Goal: Information Seeking & Learning: Learn about a topic

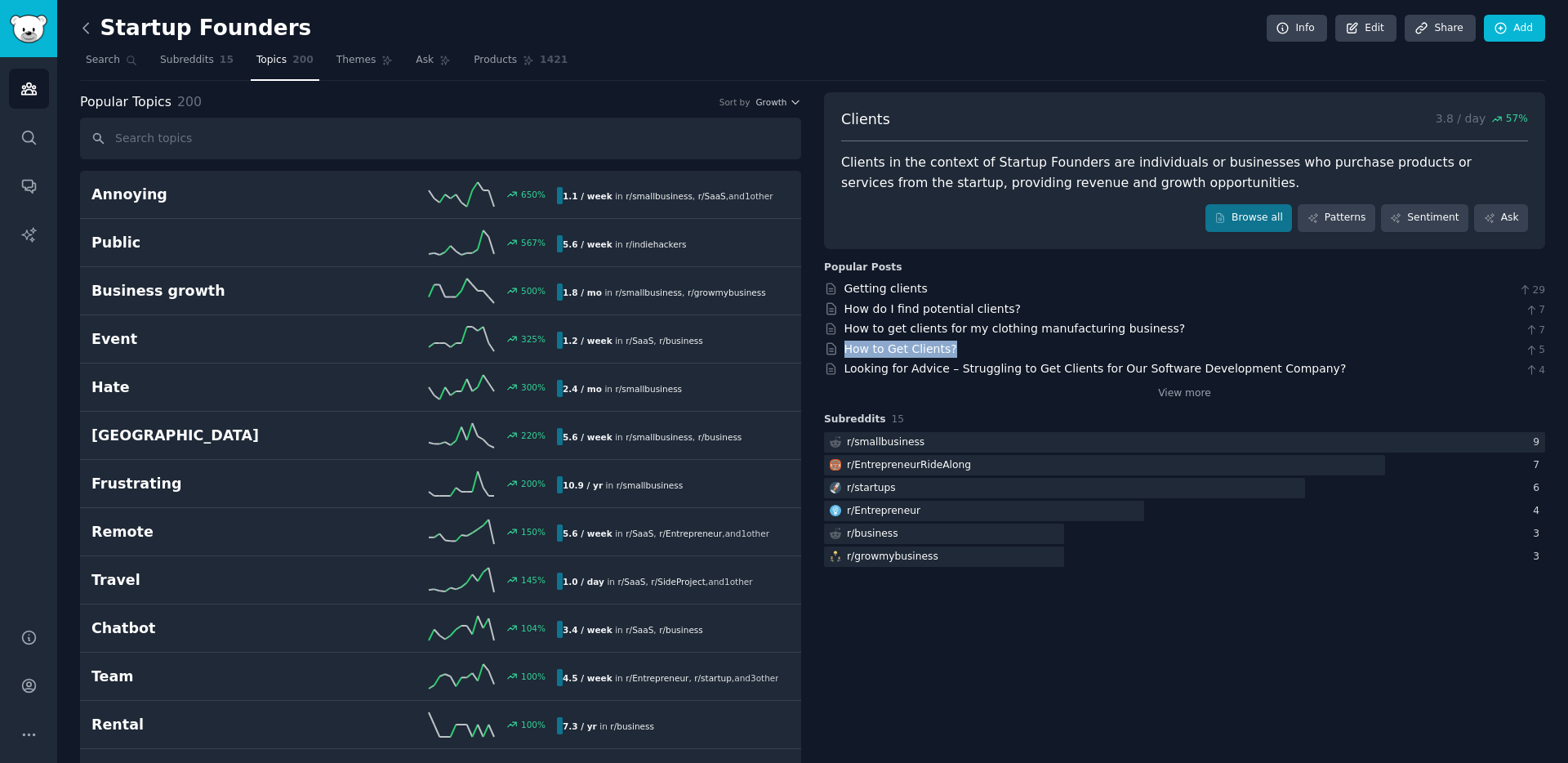
click at [85, 24] on icon at bounding box center [86, 28] width 17 height 17
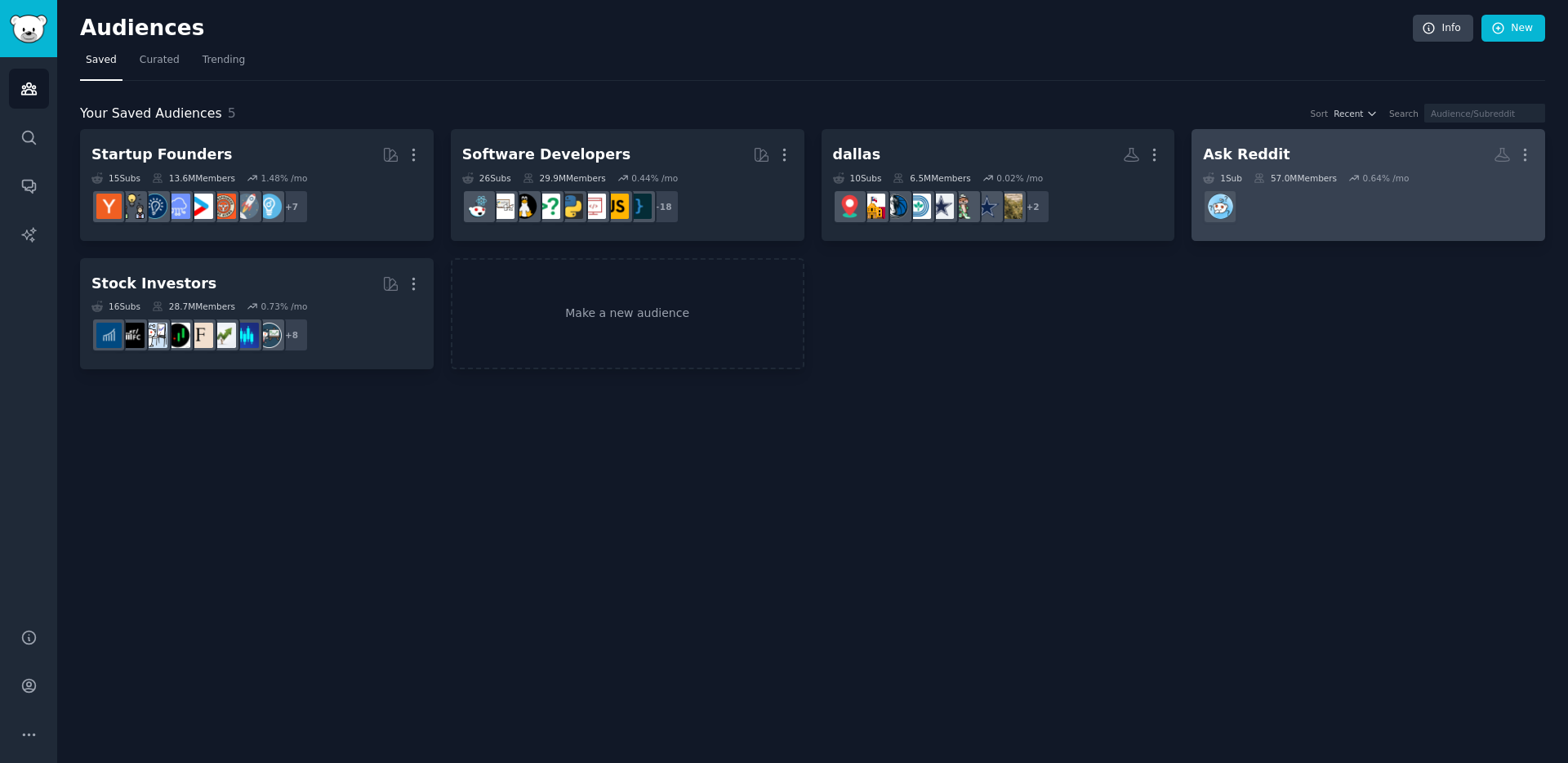
click at [1301, 151] on h2 "Ask Reddit More" at bounding box center [1368, 155] width 331 height 29
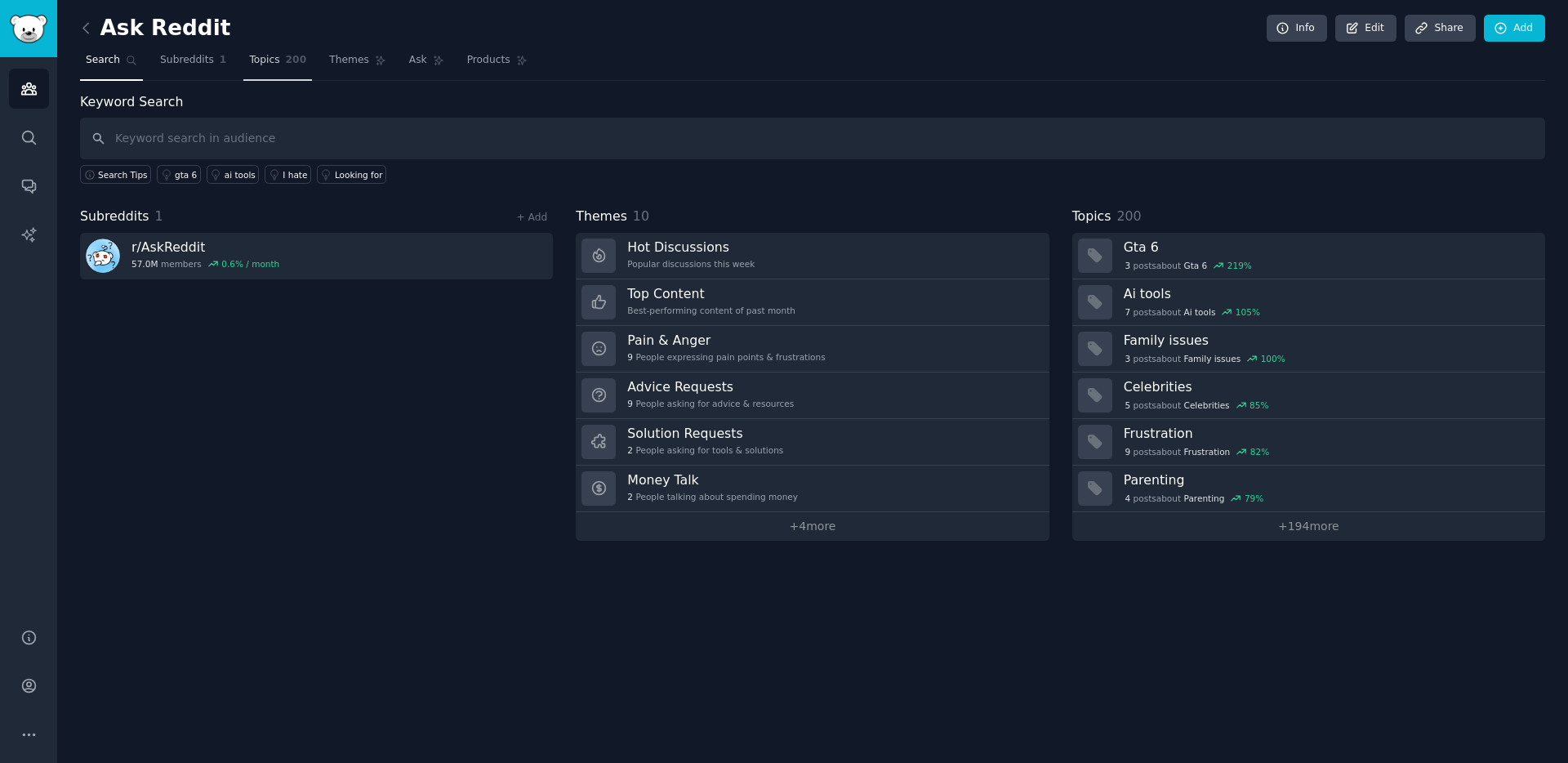
click at [267, 63] on span "Topics" at bounding box center [265, 60] width 31 height 14
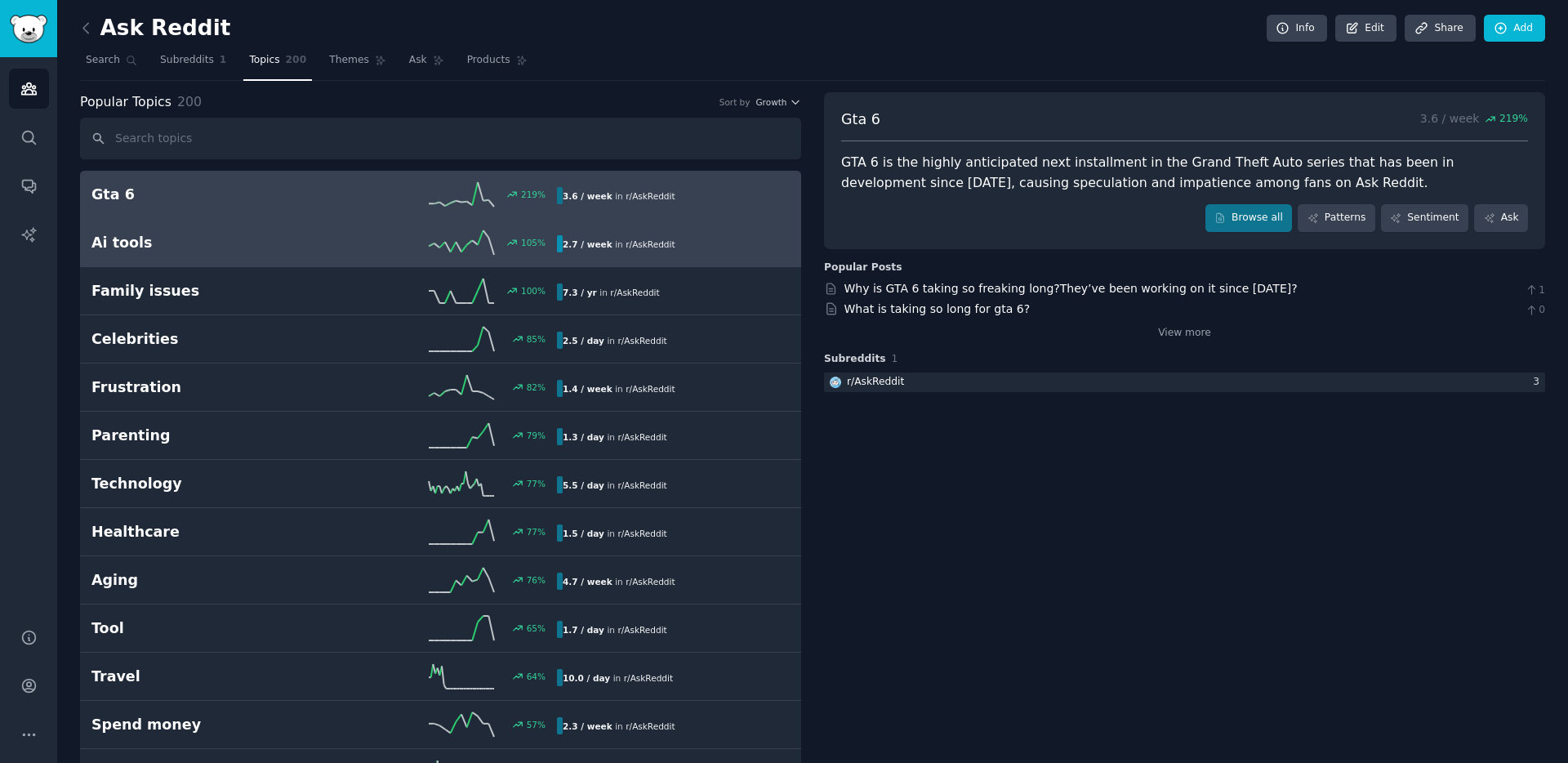
click at [380, 241] on div "105 %" at bounding box center [441, 242] width 233 height 25
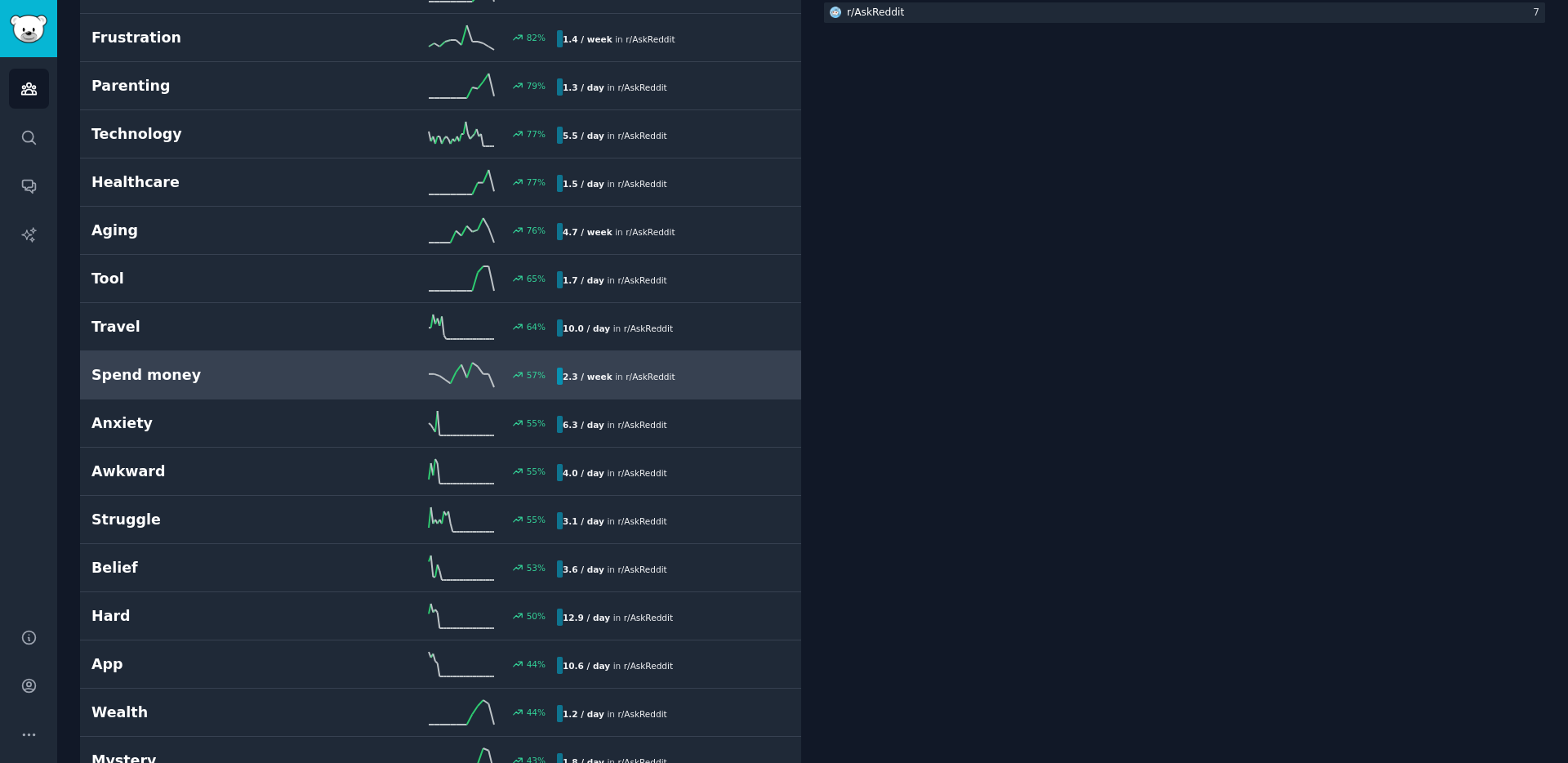
click at [307, 374] on h2 "Spend money" at bounding box center [208, 375] width 233 height 20
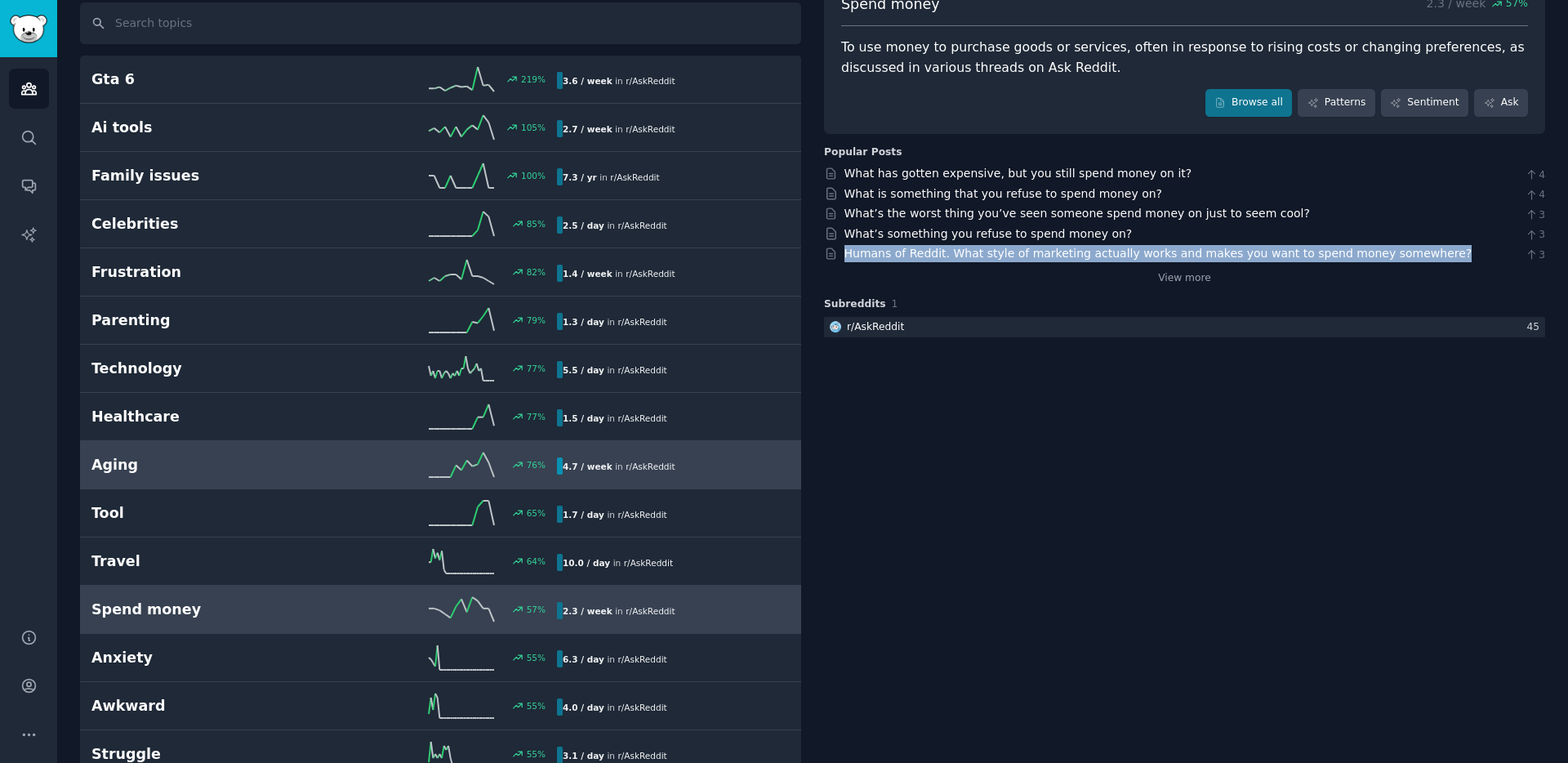
scroll to position [265, 0]
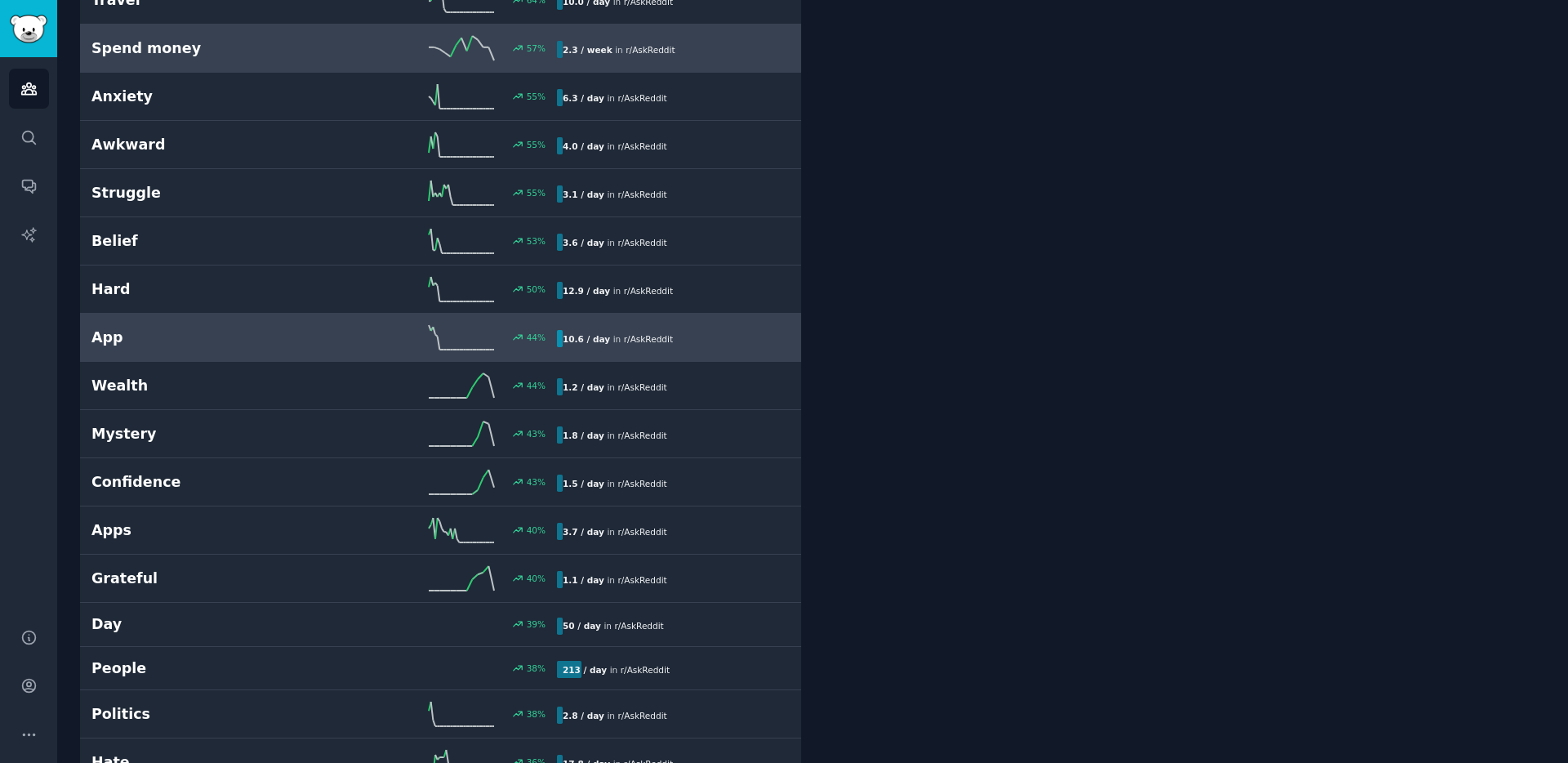
click at [231, 342] on h2 "App" at bounding box center [208, 338] width 233 height 20
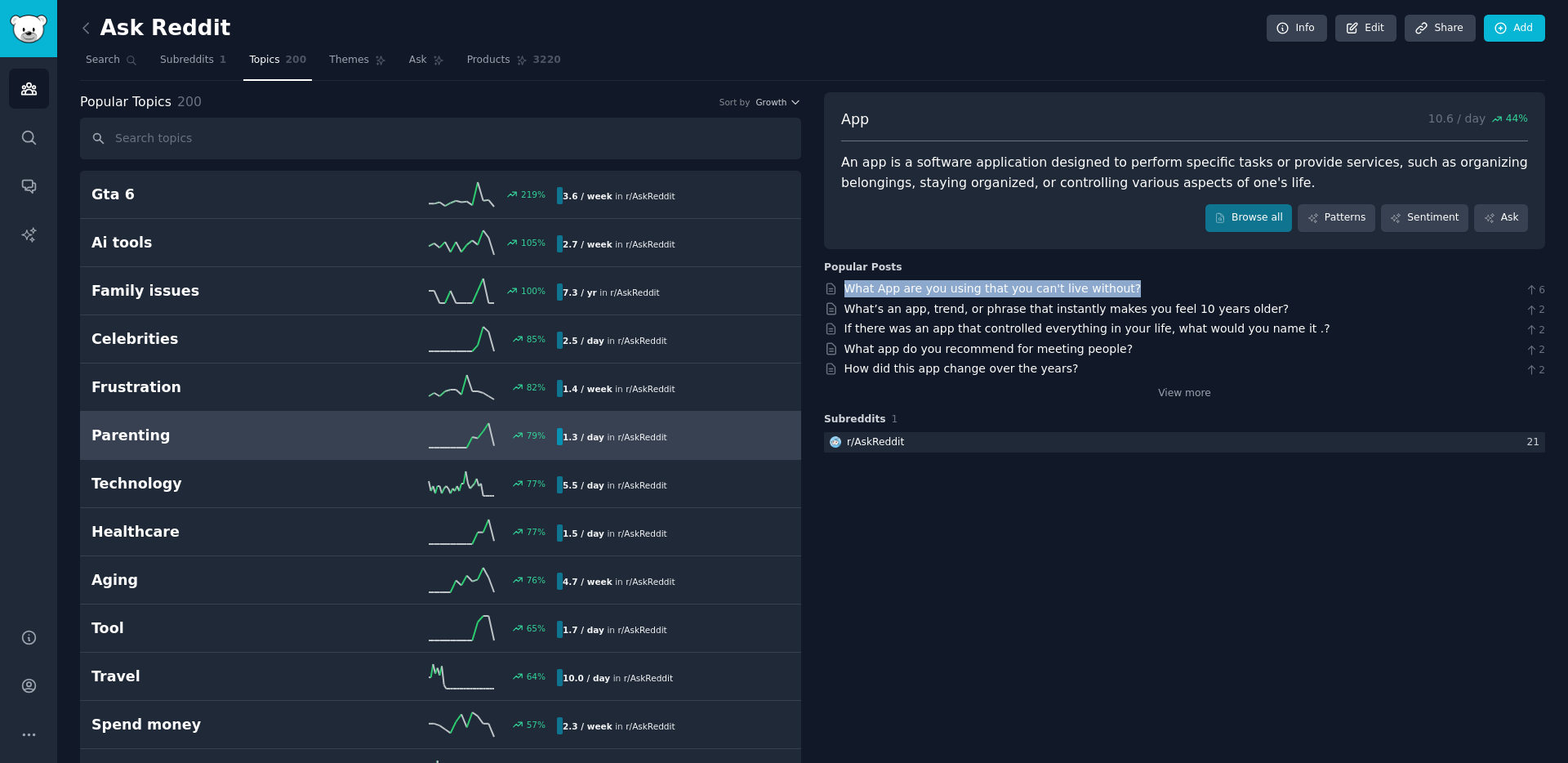
click at [192, 428] on h2 "Parenting" at bounding box center [208, 436] width 233 height 20
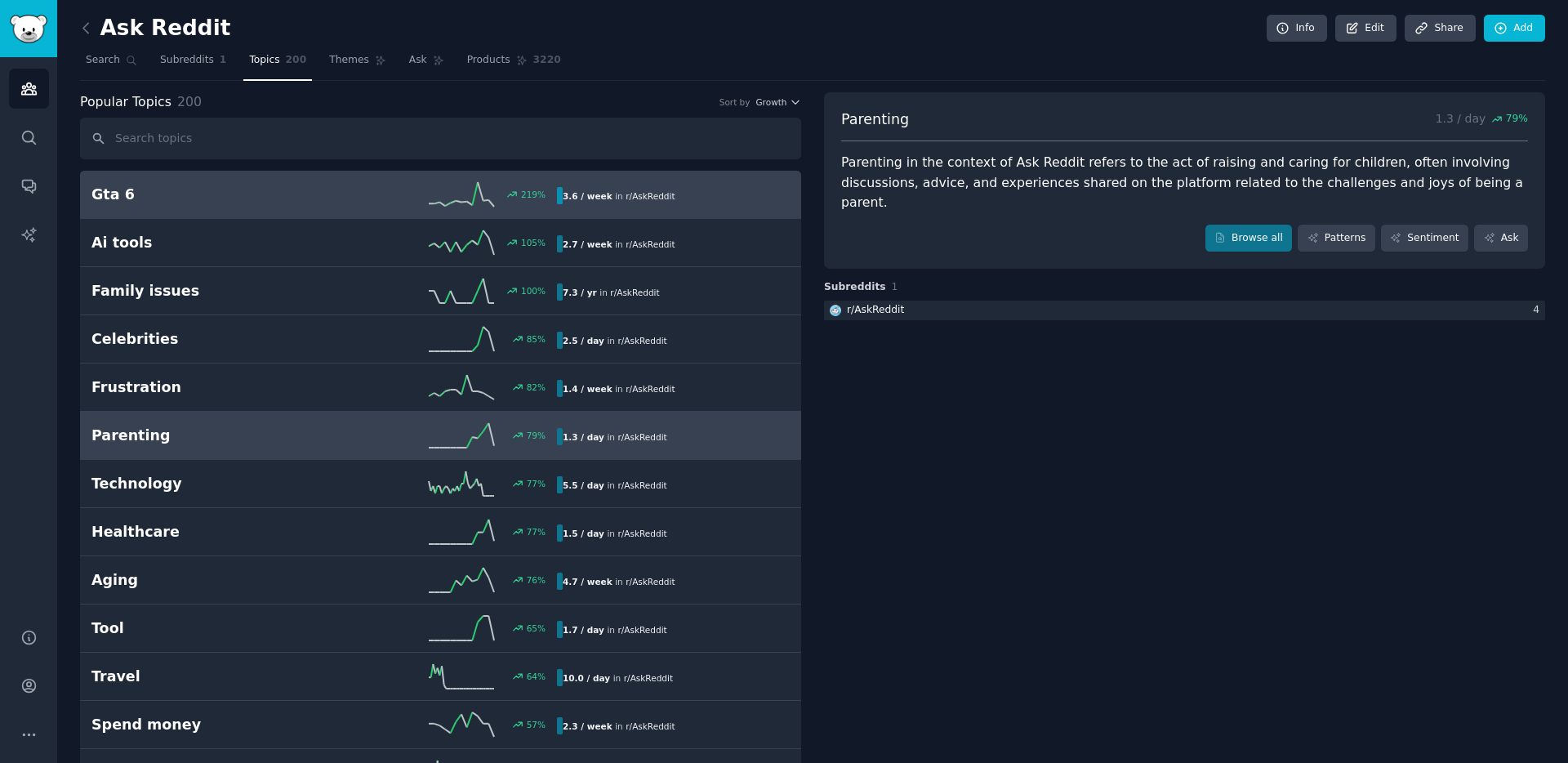
click at [341, 203] on div "219 %" at bounding box center [441, 194] width 233 height 25
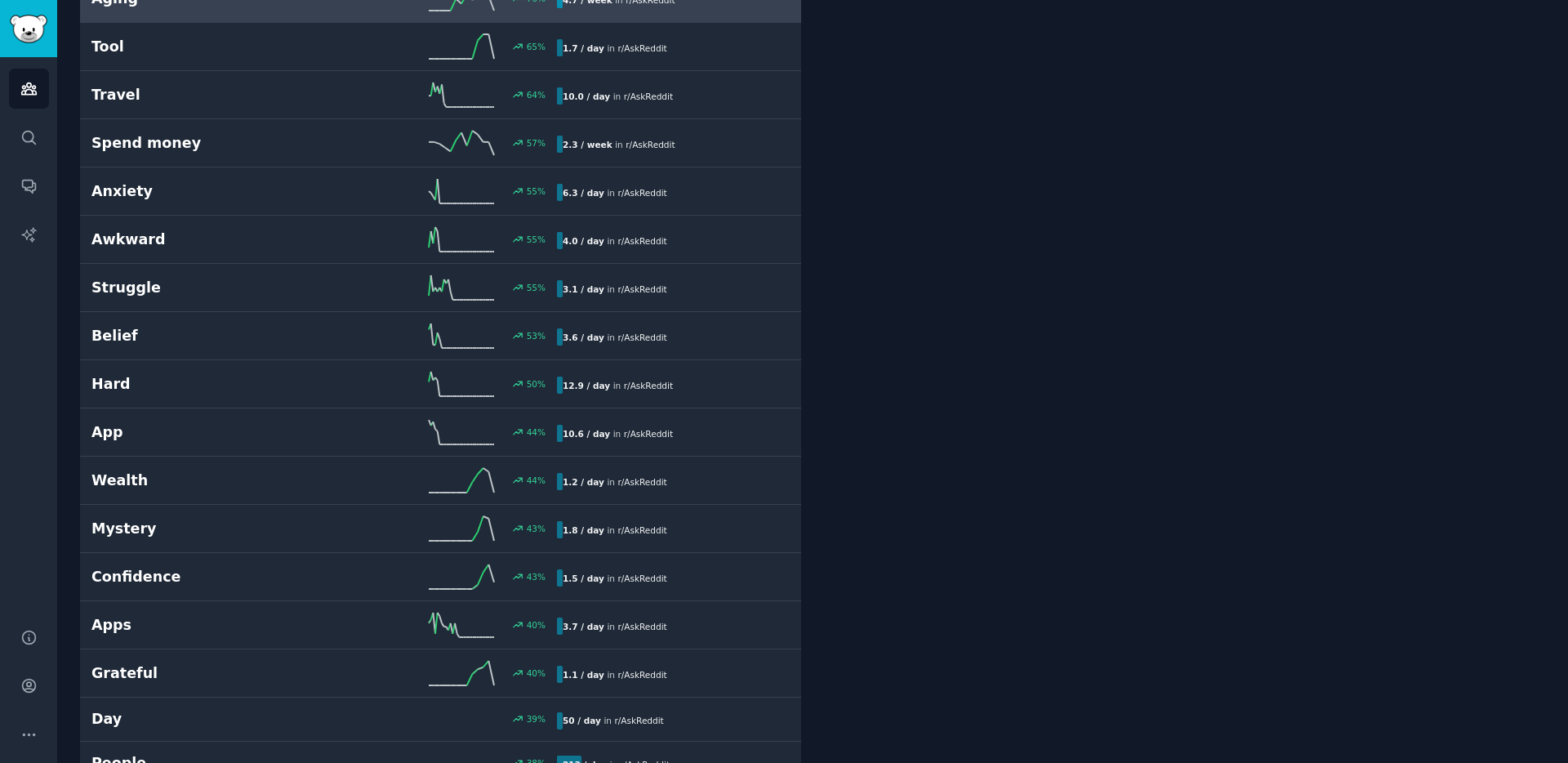
scroll to position [661, 0]
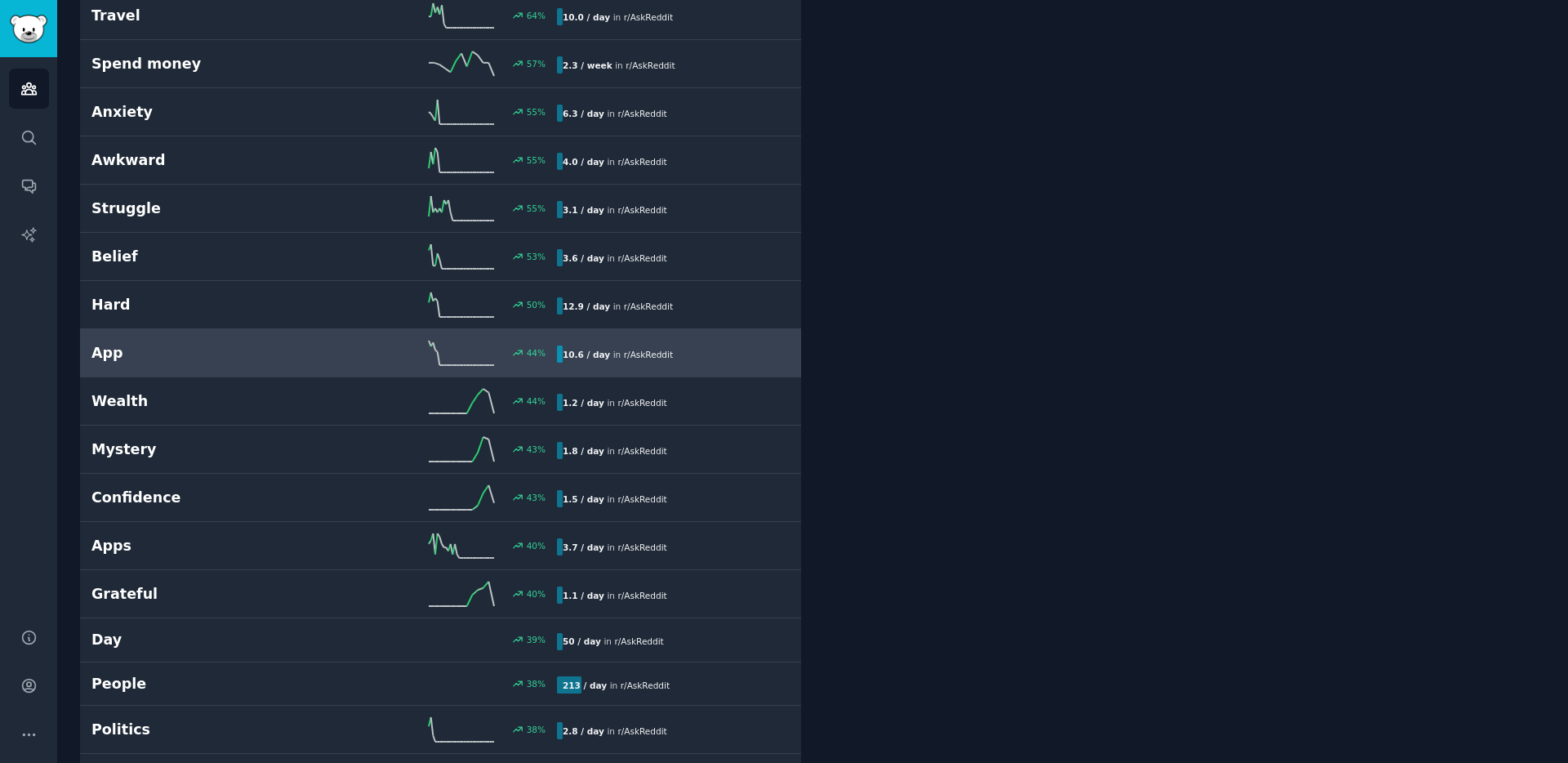
click at [334, 344] on div "44 %" at bounding box center [441, 352] width 233 height 25
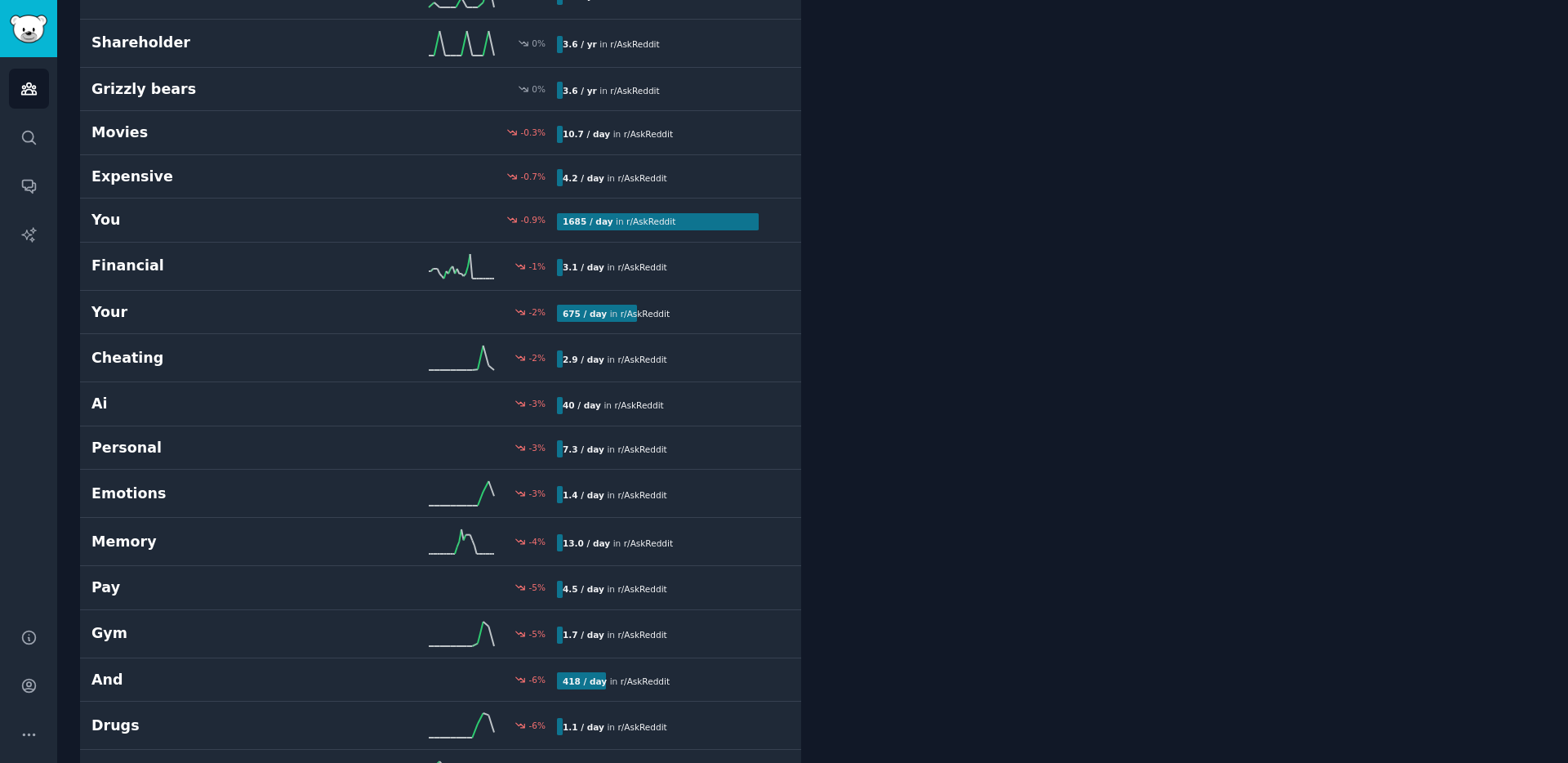
scroll to position [5222, 0]
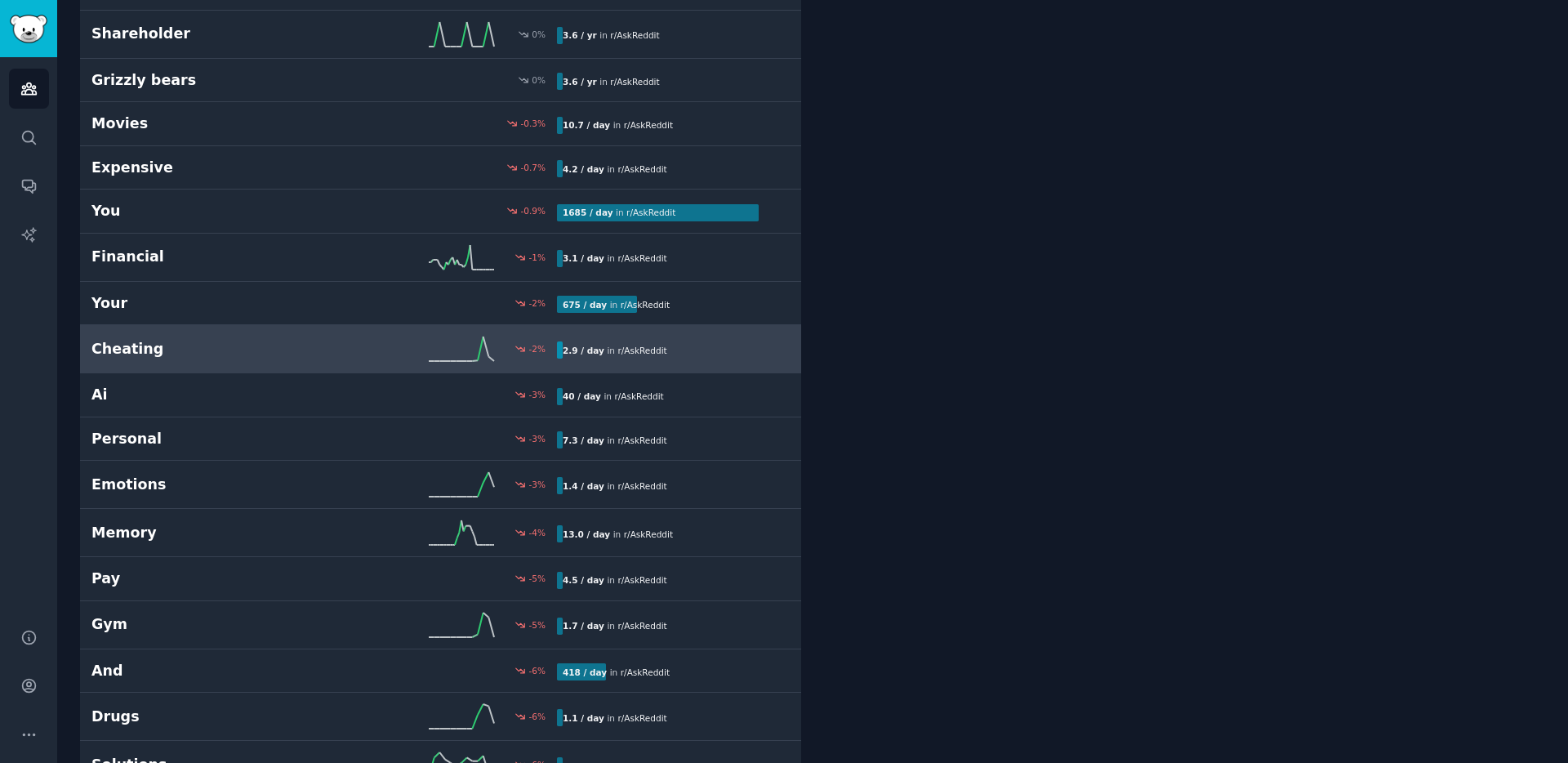
click at [349, 338] on div "-2 %" at bounding box center [441, 349] width 233 height 25
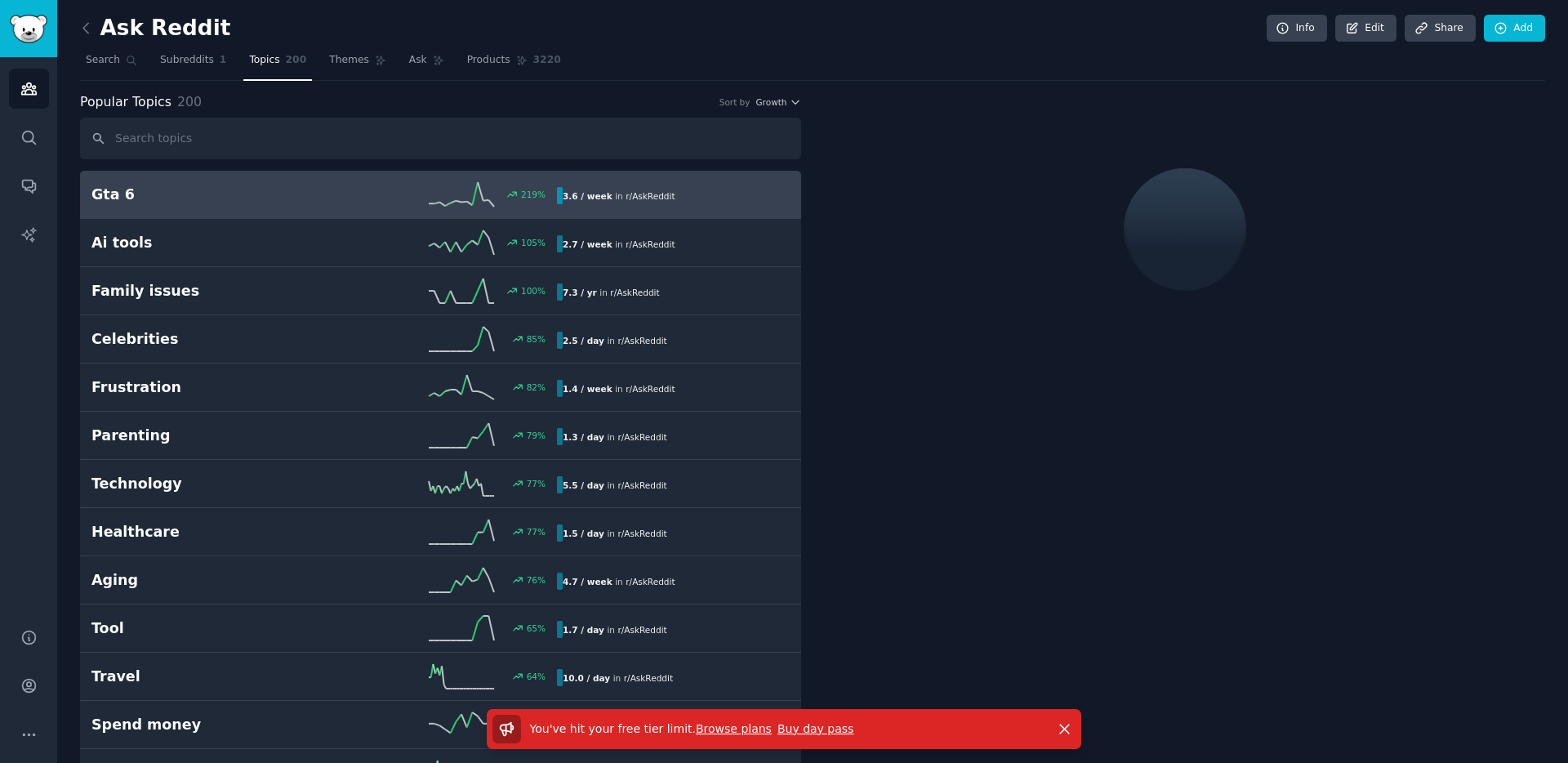
click at [281, 187] on h2 "Gta 6" at bounding box center [208, 195] width 233 height 20
